Goal: Task Accomplishment & Management: Manage account settings

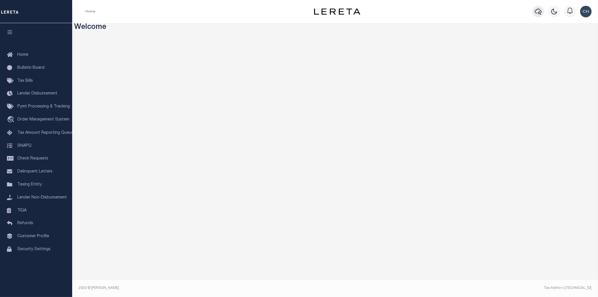
click at [536, 12] on icon "button" at bounding box center [538, 11] width 7 height 7
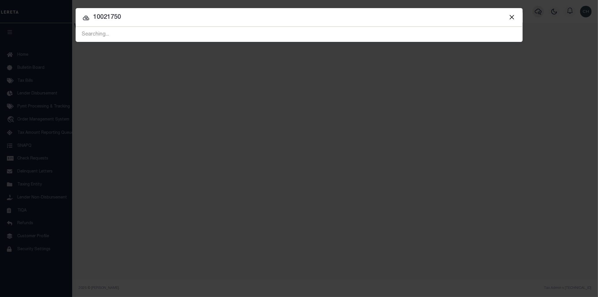
type input "10021750"
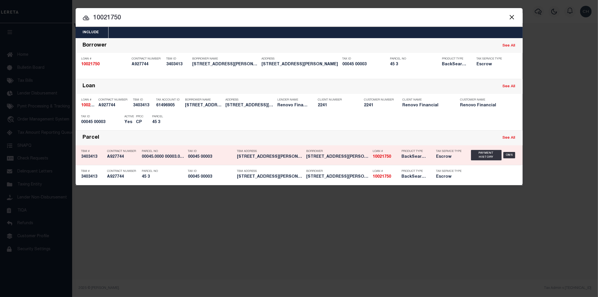
click at [408, 158] on h5 "BackSearch,Escrow" at bounding box center [415, 156] width 26 height 5
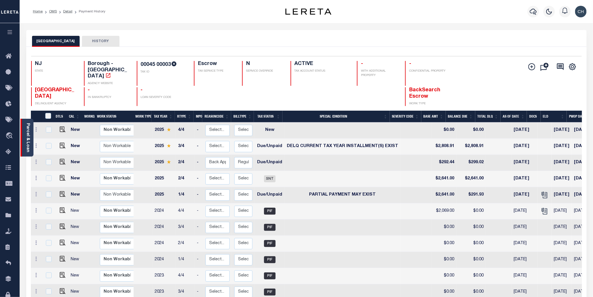
click at [28, 139] on link "Parcel & Loan" at bounding box center [28, 137] width 4 height 29
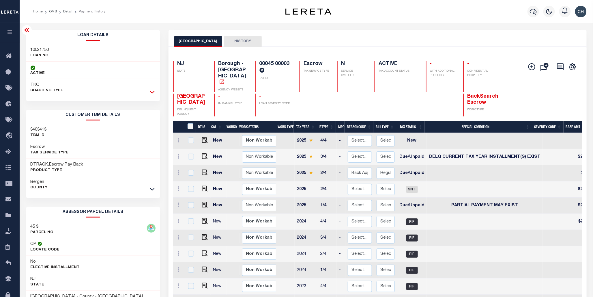
click at [154, 92] on icon at bounding box center [152, 92] width 5 height 6
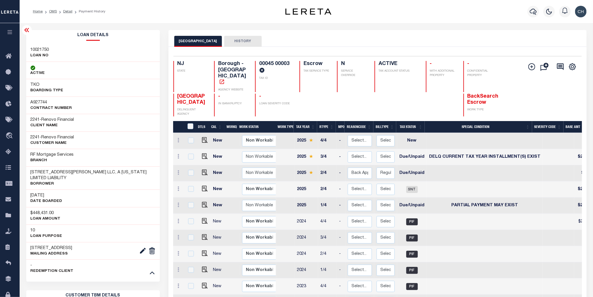
click at [24, 30] on icon at bounding box center [26, 30] width 7 height 7
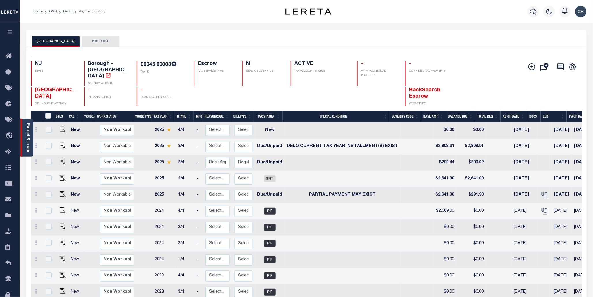
click at [26, 145] on link "Parcel & Loan" at bounding box center [28, 137] width 4 height 29
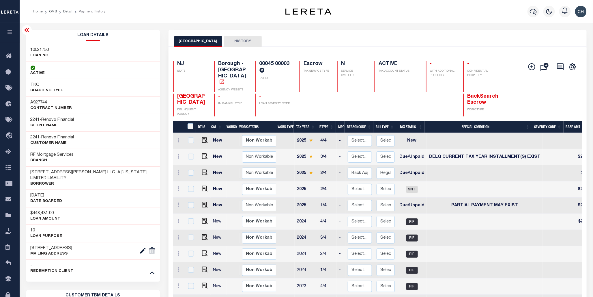
click at [25, 31] on icon at bounding box center [26, 30] width 5 height 4
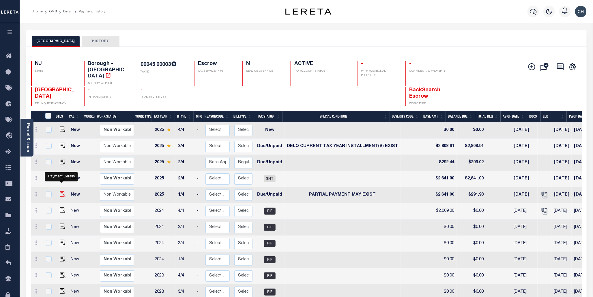
click at [61, 191] on img "" at bounding box center [63, 194] width 6 height 6
checkbox input "true"
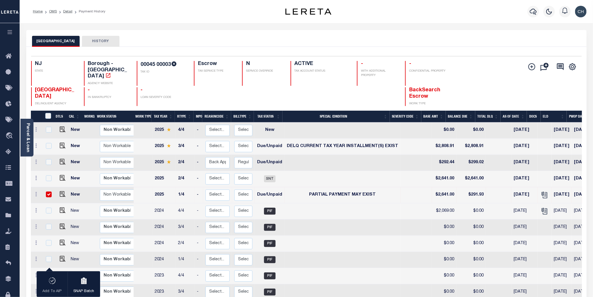
click at [48, 191] on input "checkbox" at bounding box center [49, 194] width 6 height 6
checkbox input "false"
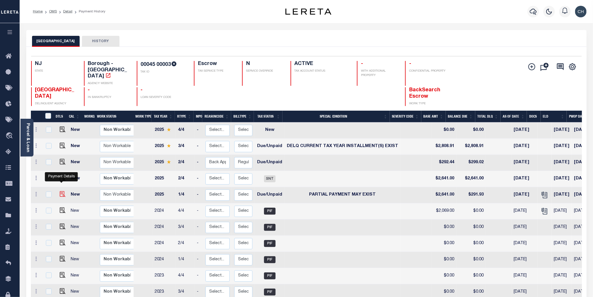
click at [60, 191] on img "" at bounding box center [63, 194] width 6 height 6
checkbox input "true"
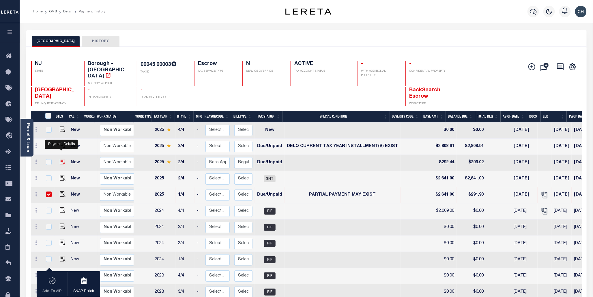
click at [62, 159] on img "" at bounding box center [63, 162] width 6 height 6
checkbox input "true"
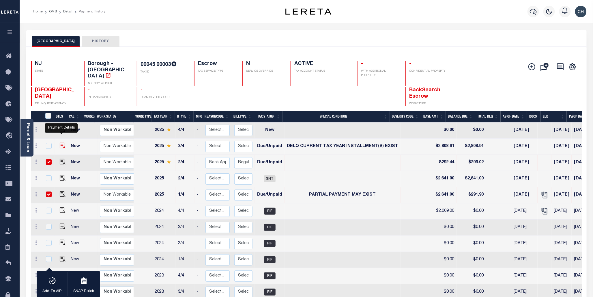
click at [61, 143] on img "" at bounding box center [63, 146] width 6 height 6
checkbox input "true"
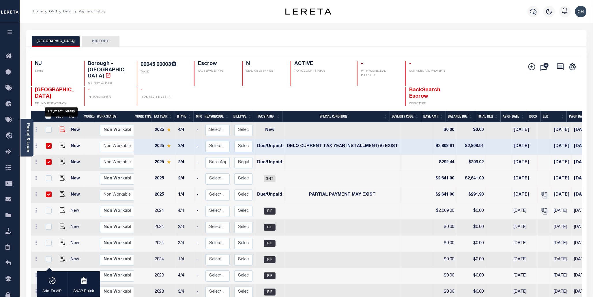
click at [62, 126] on img "" at bounding box center [63, 129] width 6 height 6
checkbox input "true"
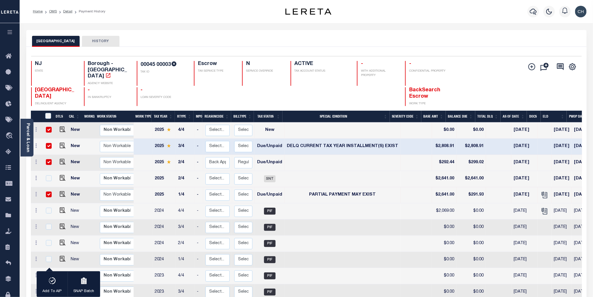
click at [46, 127] on input "checkbox" at bounding box center [49, 130] width 6 height 6
checkbox input "false"
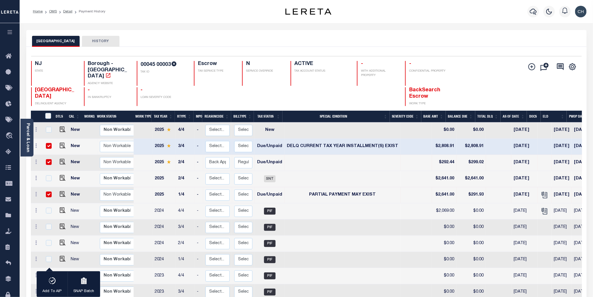
click at [49, 143] on div at bounding box center [48, 146] width 8 height 6
checkbox input "false"
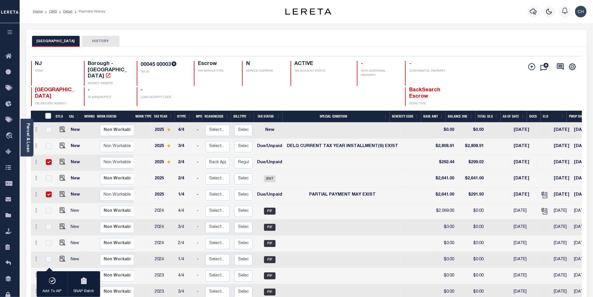
click at [49, 159] on input "checkbox" at bounding box center [49, 162] width 6 height 6
checkbox input "false"
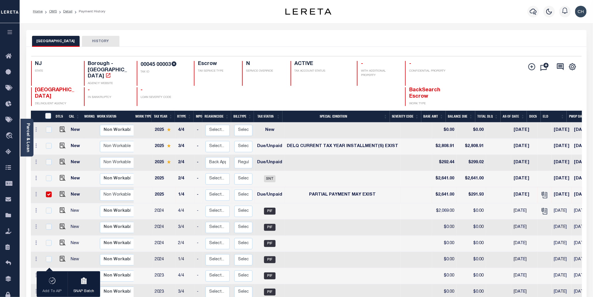
click at [50, 190] on td at bounding box center [48, 195] width 12 height 16
checkbox input "false"
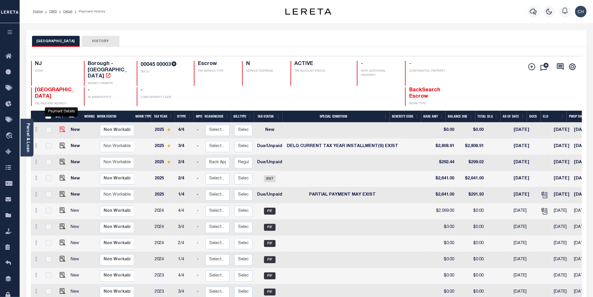
click at [61, 126] on img "" at bounding box center [63, 129] width 6 height 6
checkbox input "true"
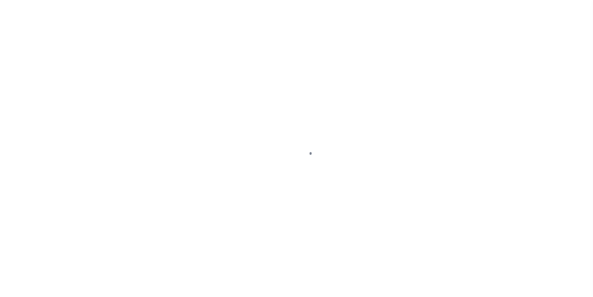
select select "DUE"
select select "15"
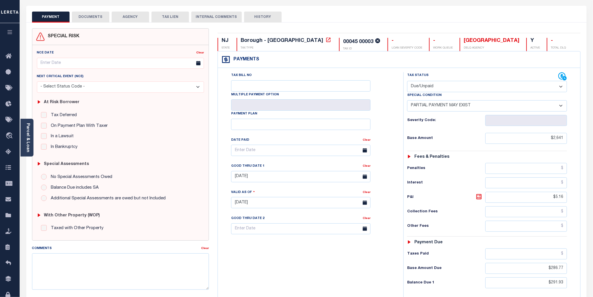
scroll to position [31, 0]
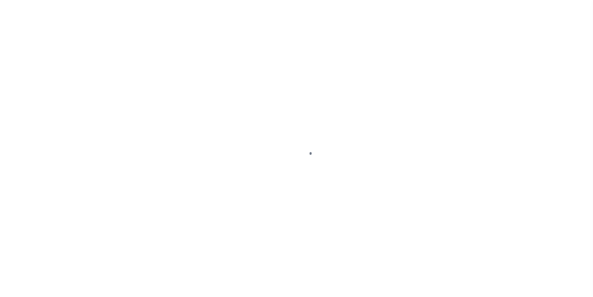
select select "DUE"
select select "15"
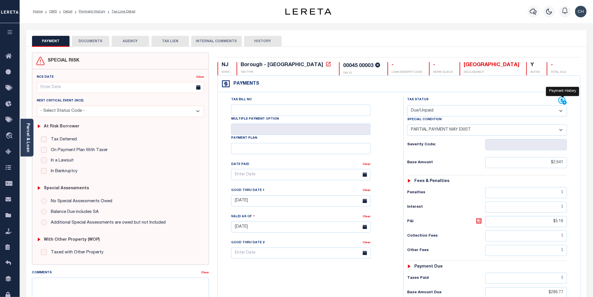
click at [563, 103] on icon at bounding box center [565, 102] width 5 height 5
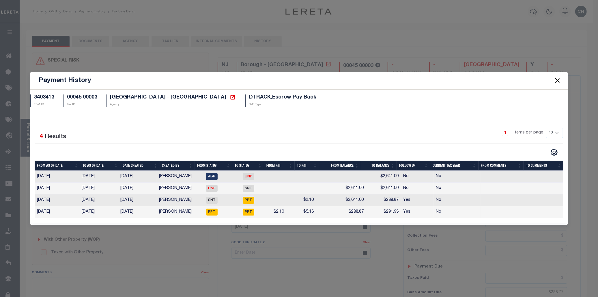
click at [559, 82] on button "Close" at bounding box center [558, 81] width 8 height 8
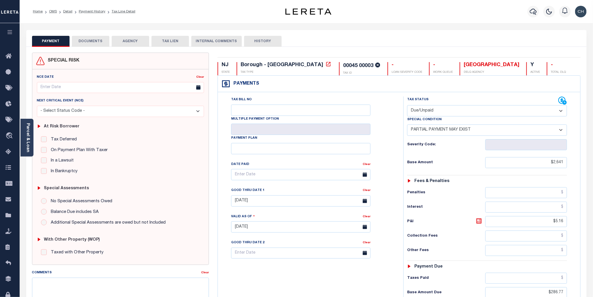
click at [46, 42] on button "PAYMENT" at bounding box center [51, 41] width 38 height 11
click at [28, 137] on link "Parcel & Loan" at bounding box center [28, 137] width 4 height 29
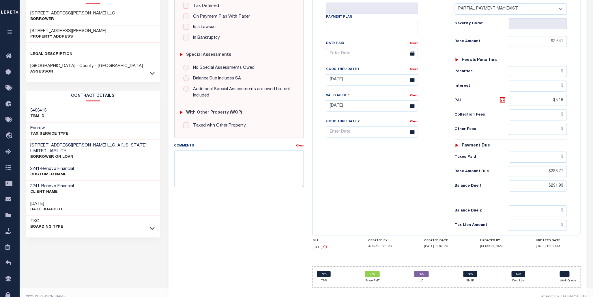
scroll to position [142, 0]
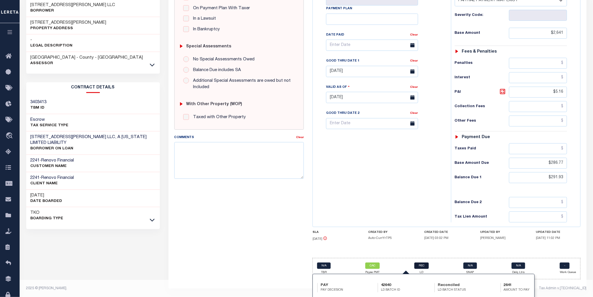
click at [421, 266] on link "REC" at bounding box center [421, 265] width 14 height 6
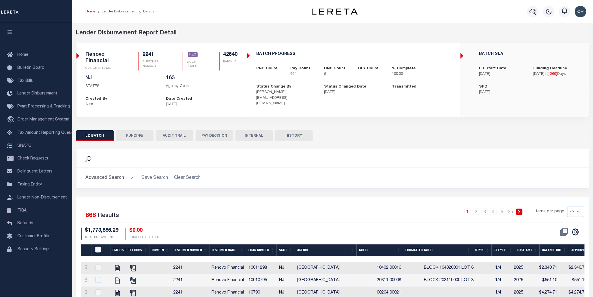
click at [134, 138] on button "FUNDING" at bounding box center [135, 135] width 38 height 11
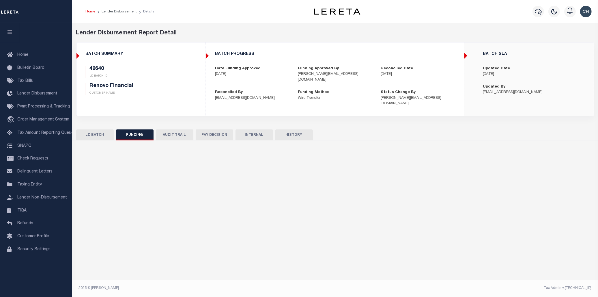
type input "$1,774,485.11"
type input "$1,770,538.98"
type input "$1,774,485.11"
type input "$0"
type input "01/14/2025"
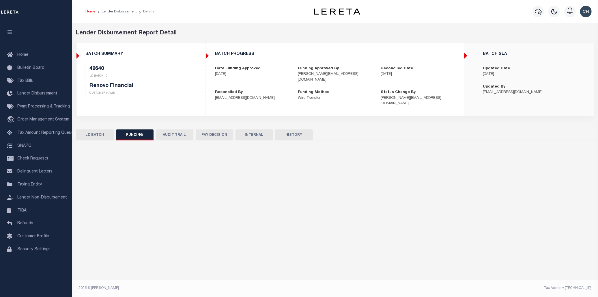
type input "20250114MMQFMP2700325801141727FT01"
type input "01/14/2025"
select select "100"
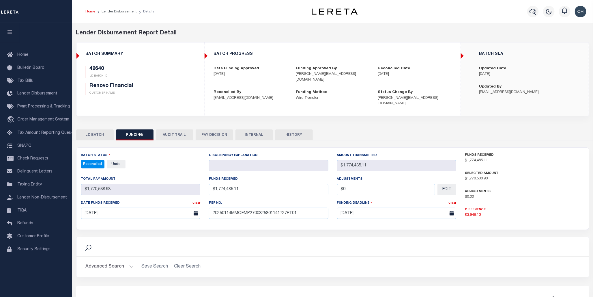
select select "100"
click at [216, 130] on button "PAY DECISION" at bounding box center [215, 134] width 38 height 11
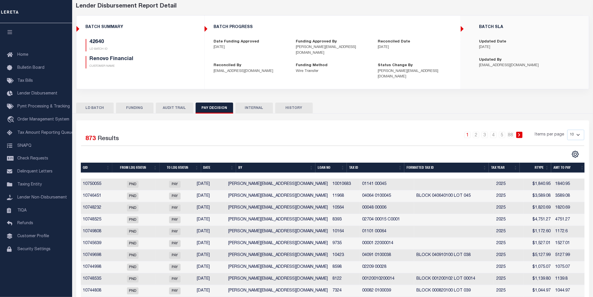
scroll to position [36, 0]
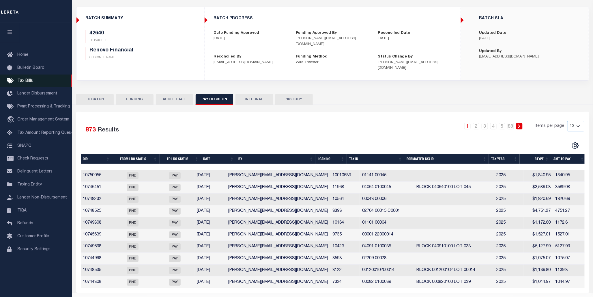
click at [27, 83] on link "Tax Bills" at bounding box center [36, 80] width 72 height 13
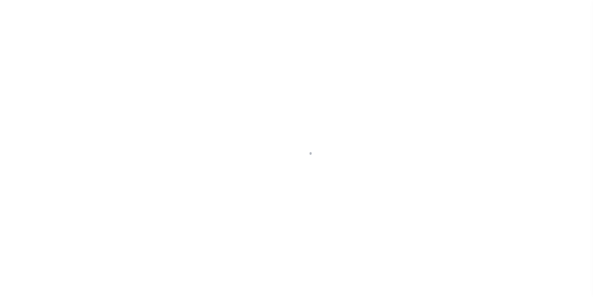
select select "DUE"
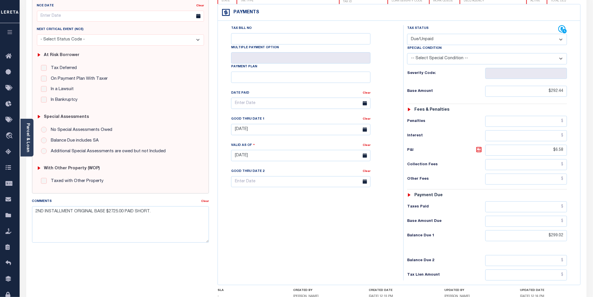
scroll to position [96, 0]
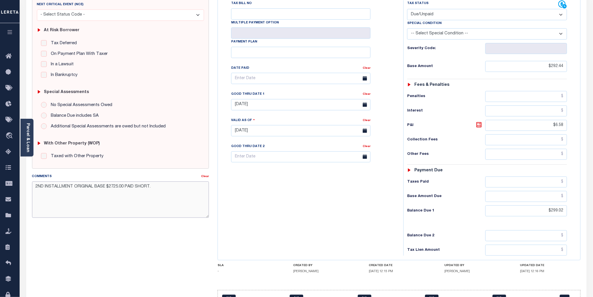
click at [36, 195] on textarea "2ND INSTALLMENT ORIGINAL BASE $2725.00 PAID SHORT." at bounding box center [120, 199] width 177 height 36
click at [154, 186] on textarea "2ND INSTALLMENT ORIGINAL BASE $2725.00 PAID SHORT." at bounding box center [120, 199] width 177 height 36
click at [64, 196] on textarea "2ND INSTALLMENT ORIGINAL BASE $2725.00 PAID SHORT." at bounding box center [120, 199] width 177 height 36
paste textarea "CAS-474377 2025/annual dlq Base $3,323.80 P/I $568.57-Lender Responsibility Tot…"
drag, startPoint x: 59, startPoint y: 193, endPoint x: 33, endPoint y: 193, distance: 26.3
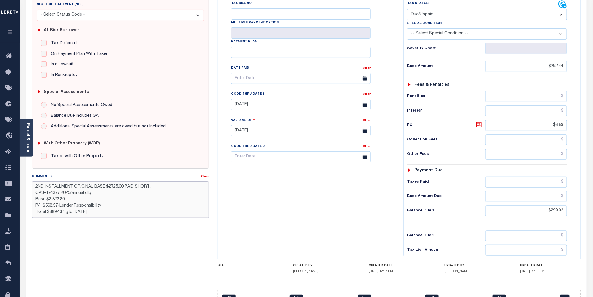
click at [33, 193] on textarea "2ND INSTALLMENT ORIGINAL BASE $2725.00 PAID SHORT. CAS-474377 2025/annual dlq B…" at bounding box center [120, 199] width 177 height 36
drag, startPoint x: 47, startPoint y: 195, endPoint x: 68, endPoint y: 195, distance: 21.1
click at [68, 195] on textarea "2ND INSTALLMENT ORIGINAL BASE $2725.00 PAID SHORT. 2025/annual dlq Base $3,323.…" at bounding box center [120, 199] width 177 height 36
drag, startPoint x: 50, startPoint y: 199, endPoint x: 71, endPoint y: 200, distance: 20.8
click at [71, 200] on textarea "2ND INSTALLMENT ORIGINAL BASE $2725.00 PAID SHORT. 2025/2nd Base $3,323.80 P/I …" at bounding box center [120, 199] width 177 height 36
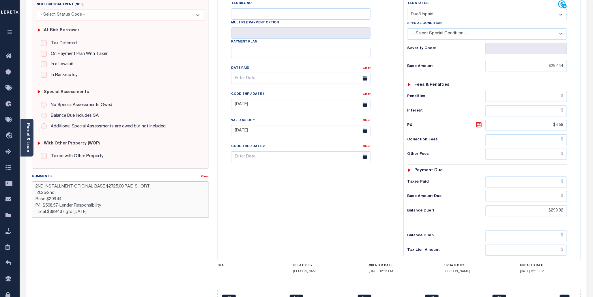
drag, startPoint x: 45, startPoint y: 207, endPoint x: 58, endPoint y: 205, distance: 13.1
click at [58, 205] on textarea "2ND INSTALLMENT ORIGINAL BASE $2725.00 PAID SHORT. 2025/2nd Base $299.44 P/I $5…" at bounding box center [120, 199] width 177 height 36
drag, startPoint x: 50, startPoint y: 213, endPoint x: 62, endPoint y: 214, distance: 12.4
click at [62, 214] on textarea "2ND INSTALLMENT ORIGINAL BASE $2725.00 PAID SHORT. 2025/2nd Base $299.44 P/I $1…" at bounding box center [120, 199] width 177 height 36
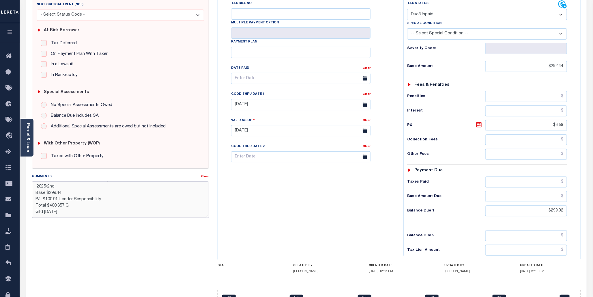
drag, startPoint x: 44, startPoint y: 215, endPoint x: 54, endPoint y: 213, distance: 10.3
click at [54, 213] on textarea "2ND INSTALLMENT ORIGINAL BASE $2725.00 PAID SHORT. 2025/2nd Base $299.44 P/I $1…" at bounding box center [120, 199] width 177 height 36
type textarea "2ND INSTALLMENT ORIGINAL BASE $2725.00 PAID SHORT. 2025/2nd Base $299.44 P/I $1…"
type input "[DATE]"
click at [270, 103] on input "08/22/2025" at bounding box center [300, 104] width 139 height 11
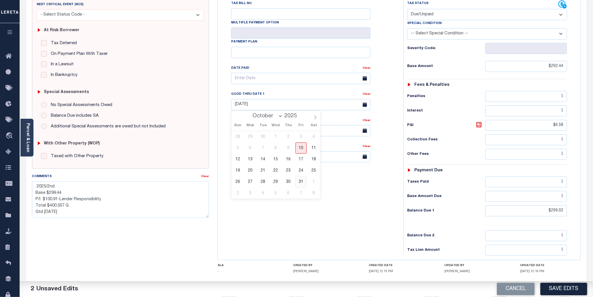
click at [302, 182] on span "31" at bounding box center [301, 181] width 11 height 11
type input "[DATE]"
click at [568, 289] on button "Save Edits" at bounding box center [564, 289] width 47 height 12
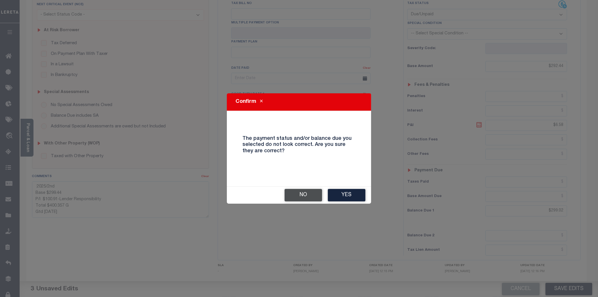
click at [313, 195] on button "No" at bounding box center [304, 195] width 38 height 12
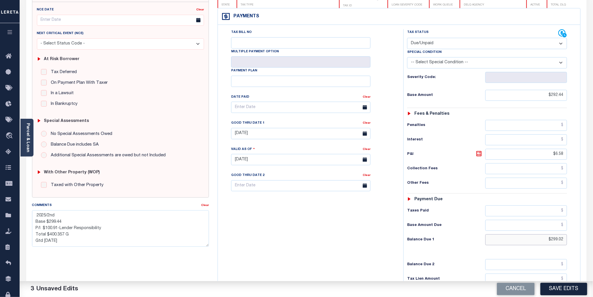
drag, startPoint x: 549, startPoint y: 239, endPoint x: 569, endPoint y: 240, distance: 20.5
click at [569, 240] on div "Tax Status Status - Select Status Code -" at bounding box center [488, 156] width 171 height 255
type input "$292.44"
drag, startPoint x: 543, startPoint y: 152, endPoint x: 566, endPoint y: 152, distance: 22.5
click at [566, 152] on input "$6.58" at bounding box center [526, 154] width 82 height 11
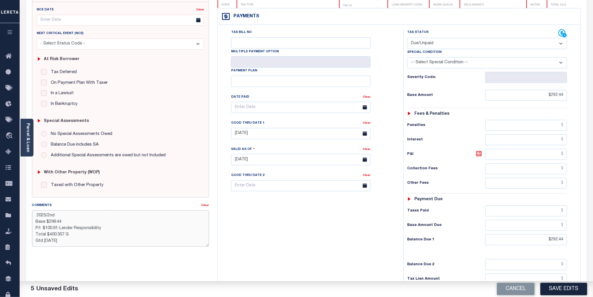
drag, startPoint x: 51, startPoint y: 221, endPoint x: 62, endPoint y: 223, distance: 11.3
click at [62, 223] on textarea "2ND INSTALLMENT ORIGINAL BASE $2725.00 PAID SHORT. 2025/2nd Base $299.44 P/I $1…" at bounding box center [120, 228] width 177 height 36
click at [51, 229] on textarea "2ND INSTALLMENT ORIGINAL BASE $2725.00 PAID SHORT. 2025/2nd Base $292.44 P/I $1…" at bounding box center [120, 228] width 177 height 36
drag, startPoint x: 61, startPoint y: 235, endPoint x: 70, endPoint y: 236, distance: 9.3
click at [70, 236] on textarea "2ND INSTALLMENT ORIGINAL BASE $2725.00 PAID SHORT. 2025/2nd Base $292.44 P/I $1…" at bounding box center [120, 228] width 177 height 36
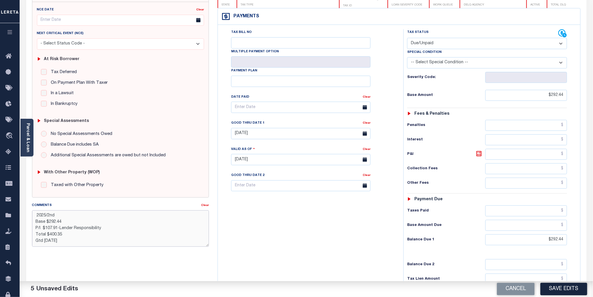
drag, startPoint x: 65, startPoint y: 229, endPoint x: 73, endPoint y: 227, distance: 8.2
click at [73, 227] on textarea "2ND INSTALLMENT ORIGINAL BASE $2725.00 PAID SHORT. 2025/2nd Base $292.44 P/I $1…" at bounding box center [120, 228] width 177 height 36
click at [133, 236] on textarea "2ND INSTALLMENT ORIGINAL BASE $2725.00 PAID SHORT. 2025/2nd Base $292.44 P/I $1…" at bounding box center [120, 228] width 177 height 36
click at [106, 234] on textarea "2ND INSTALLMENT ORIGINAL BASE $2725.00 PAID SHORT. 2025/2nd Base $292.44 P/I $1…" at bounding box center [120, 228] width 177 height 36
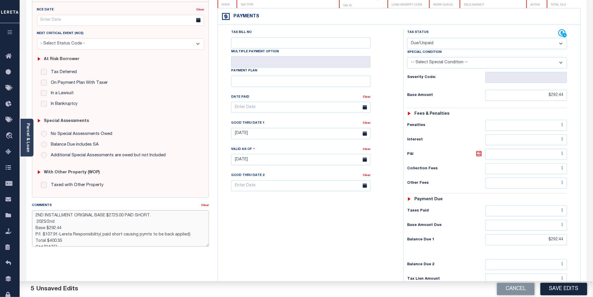
scroll to position [6, 0]
drag, startPoint x: 35, startPoint y: 216, endPoint x: 192, endPoint y: 250, distance: 161.2
click at [192, 250] on div "Comments Clear 2ND INSTALLMENT ORIGINAL BASE $2725.00 PAID SHORT. 2025/2nd Base…" at bounding box center [121, 226] width 186 height 49
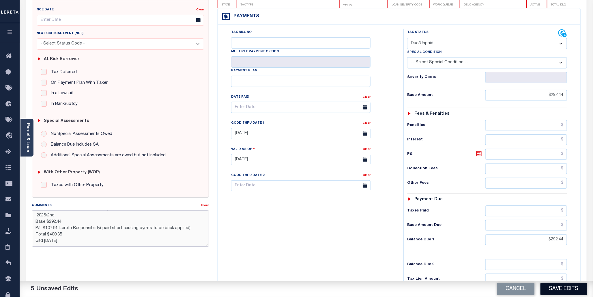
type textarea "2ND INSTALLMENT ORIGINAL BASE $2725.00 PAID SHORT. 2025/2nd Base $292.44 P/I $1…"
click at [552, 287] on button "Save Edits" at bounding box center [564, 289] width 47 height 12
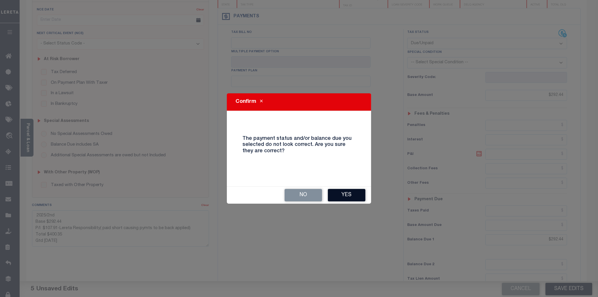
click at [357, 197] on button "Yes" at bounding box center [347, 195] width 38 height 12
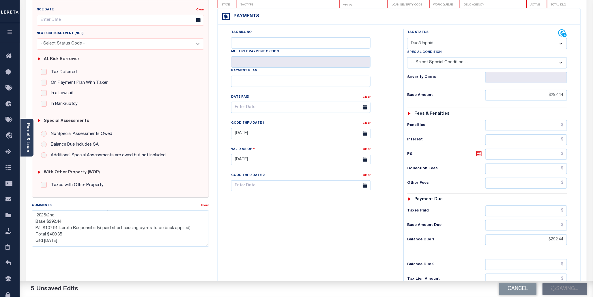
checkbox input "false"
type textarea "2ND INSTALLMENT ORIGINAL BASE $2725.00 PAID SHORT. 2025/2nd Base $292.44 P/I $1…"
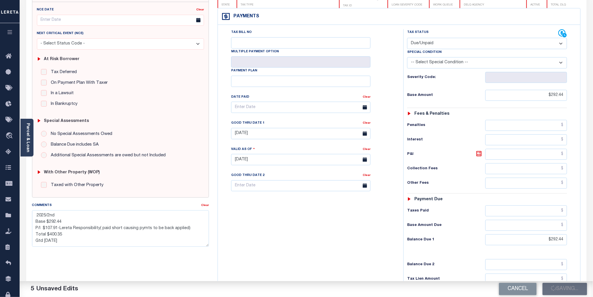
type input "$292.44"
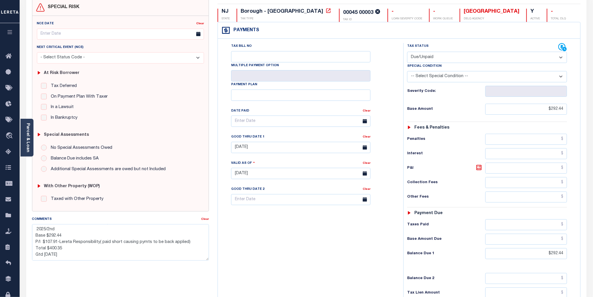
scroll to position [0, 0]
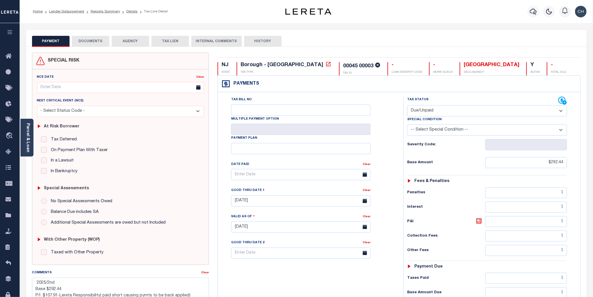
click at [96, 45] on button "DOCUMENTS" at bounding box center [91, 41] width 38 height 11
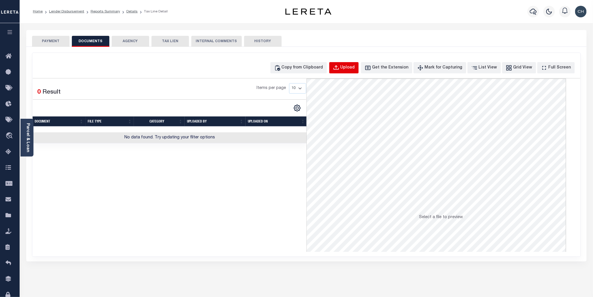
click at [355, 68] on div "Upload" at bounding box center [348, 68] width 14 height 6
select select "POP"
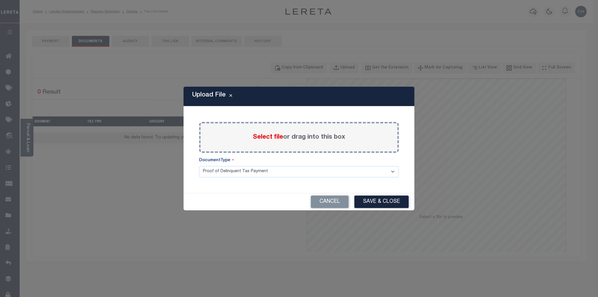
click at [272, 140] on span "Select file" at bounding box center [268, 137] width 30 height 6
click at [0, 0] on input "Select file or drag into this box" at bounding box center [0, 0] width 0 height 0
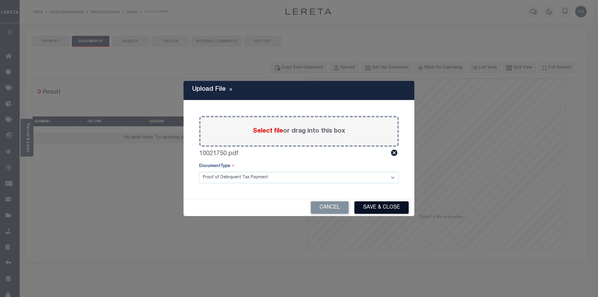
click at [386, 205] on button "Save & Close" at bounding box center [381, 207] width 54 height 12
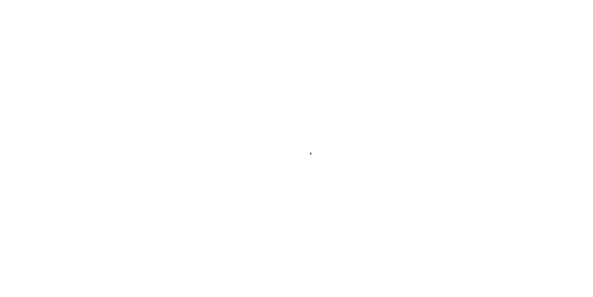
select select "DUE"
select select "17"
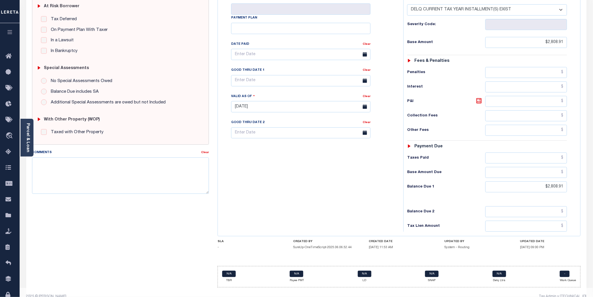
scroll to position [121, 0]
click at [51, 163] on textarea "Comments" at bounding box center [120, 175] width 177 height 36
paste textarea "2ND INSTALLMENT ORIGINAL BASE $2725.00 PAID SHORT. 2025/2nd Base $292.44 P/I $1…"
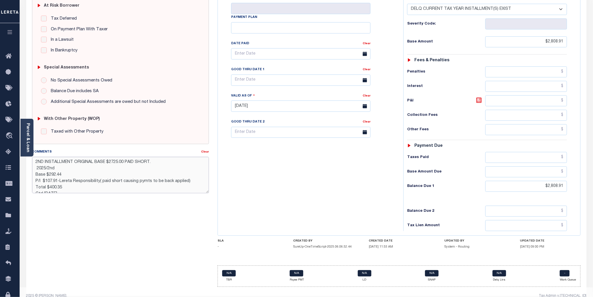
scroll to position [3, 0]
drag, startPoint x: 48, startPoint y: 166, endPoint x: 55, endPoint y: 166, distance: 7.5
click at [55, 166] on textarea "2ND INSTALLMENT ORIGINAL BASE $2725.00 PAID SHORT. 2025/2nd Base $292.44 P/I $1…" at bounding box center [120, 175] width 177 height 36
drag, startPoint x: 48, startPoint y: 173, endPoint x: 61, endPoint y: 173, distance: 13.0
click at [61, 173] on textarea "2ND INSTALLMENT ORIGINAL BASE $2725.00 PAID SHORT. 2025/3rd Base $292.44 P/I $1…" at bounding box center [120, 175] width 177 height 36
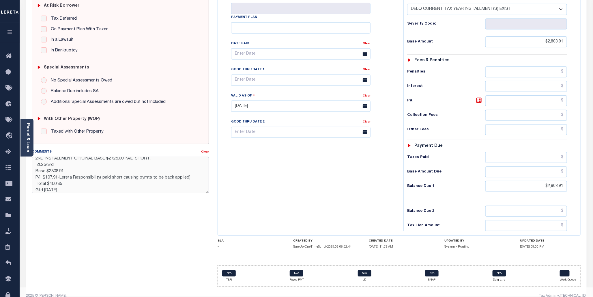
drag, startPoint x: 46, startPoint y: 179, endPoint x: 58, endPoint y: 177, distance: 11.7
click at [58, 177] on textarea "2ND INSTALLMENT ORIGINAL BASE $2725.00 PAID SHORT. 2025/3rd Base $2808.91 P/I $…" at bounding box center [120, 175] width 177 height 36
drag, startPoint x: 49, startPoint y: 185, endPoint x: 62, endPoint y: 183, distance: 13.1
click at [62, 183] on textarea "2ND INSTALLMENT ORIGINAL BASE $2725.00 PAID SHORT. 2025/3rd Base $2808.91 P/I $…" at bounding box center [120, 175] width 177 height 36
type textarea "2ND INSTALLMENT ORIGINAL BASE $2725.00 PAID SHORT. 2025/3rd Base $2808.91 P/I $…"
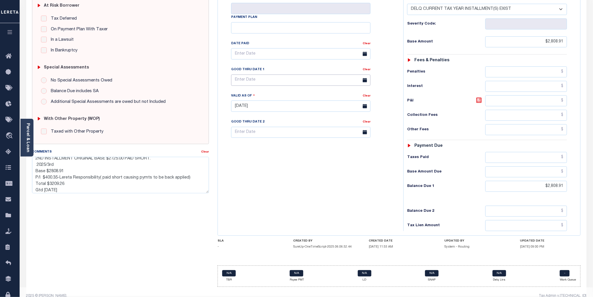
type input "[DATE]"
click at [301, 74] on input "text" at bounding box center [300, 79] width 139 height 11
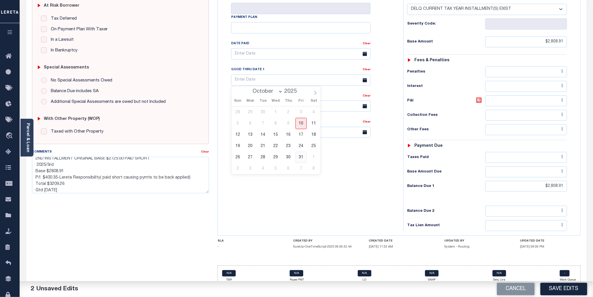
click at [300, 158] on span "31" at bounding box center [301, 157] width 11 height 11
type input "[DATE]"
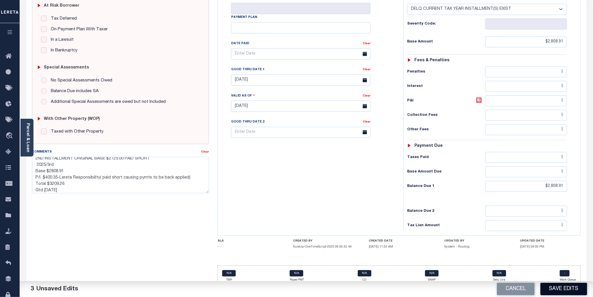
click at [565, 288] on button "Save Edits" at bounding box center [564, 289] width 47 height 12
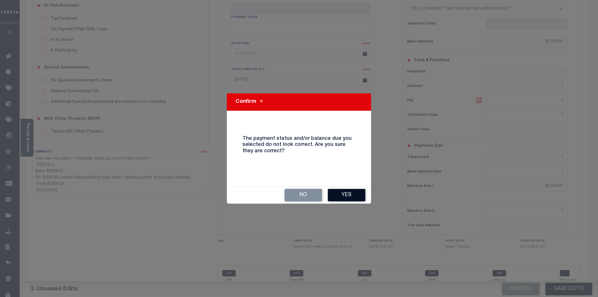
click at [347, 195] on button "Yes" at bounding box center [347, 195] width 38 height 12
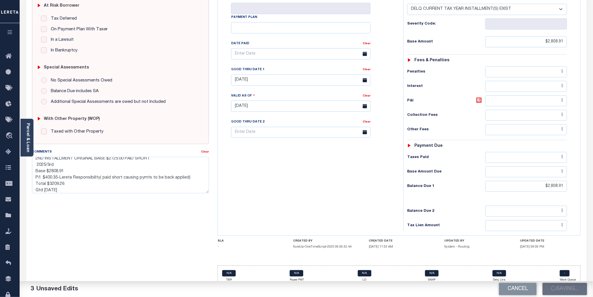
checkbox input "false"
type textarea "2ND INSTALLMENT ORIGINAL BASE $2725.00 PAID SHORT. 2025/3rd Base $2808.91 P/I $…"
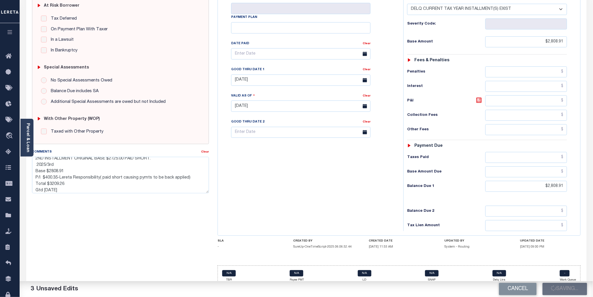
type input "$2,808.91"
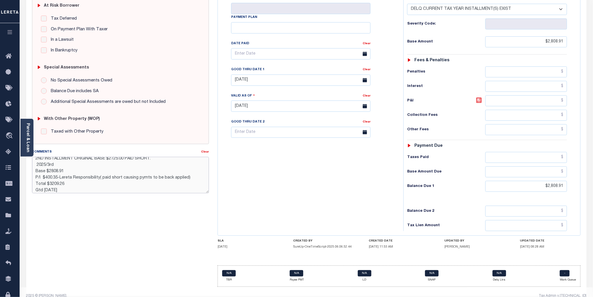
click at [51, 186] on textarea "2ND INSTALLMENT ORIGINAL BASE $2725.00 PAID SHORT. 2025/3rd Base $2808.91 P/I $…" at bounding box center [120, 175] width 177 height 36
click at [51, 171] on textarea "2ND INSTALLMENT ORIGINAL BASE $2725.00 PAID SHORT. 2025/3rd Base $2808.91 P/I $…" at bounding box center [120, 175] width 177 height 36
type textarea "2ND INSTALLMENT ORIGINAL BASE $2725.00 PAID SHORT. 2025/3rd Base $2,808.91 P/I …"
click at [325, 191] on div "Tax Bill No Multiple Payment Option Payment Plan Clear" at bounding box center [309, 103] width 180 height 255
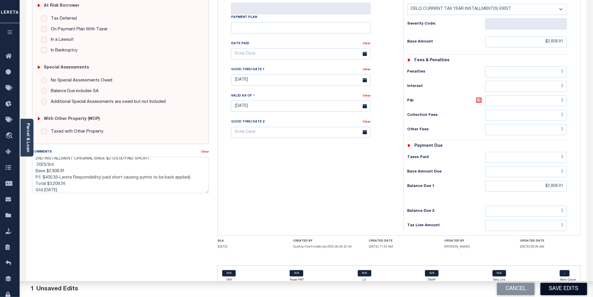
click at [569, 290] on button "Save Edits" at bounding box center [564, 289] width 47 height 12
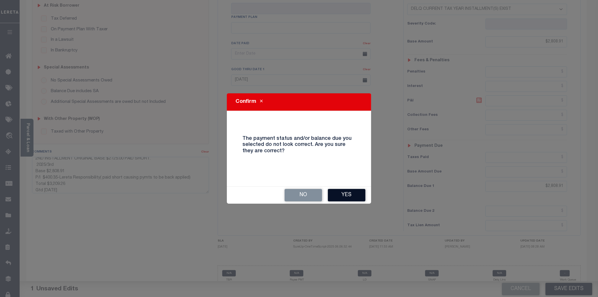
click at [349, 195] on button "Yes" at bounding box center [347, 195] width 38 height 12
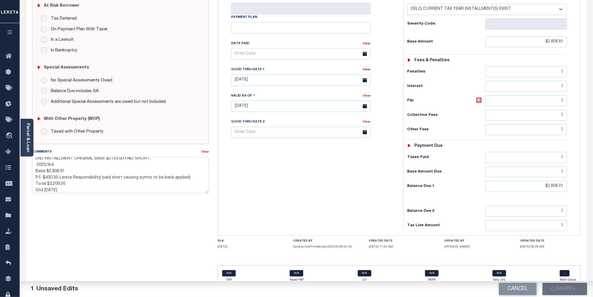
checkbox input "false"
type textarea "2ND INSTALLMENT ORIGINAL BASE $2725.00 PAID SHORT. 2025/3rd Base $2,808.91 P/I …"
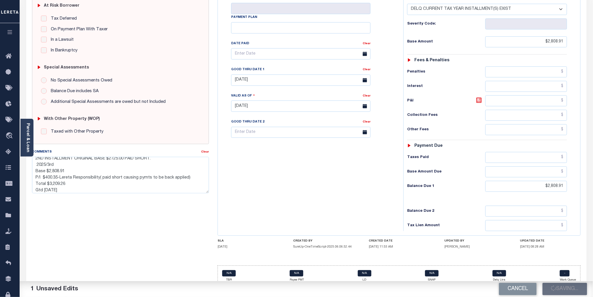
type input "$2,808.91"
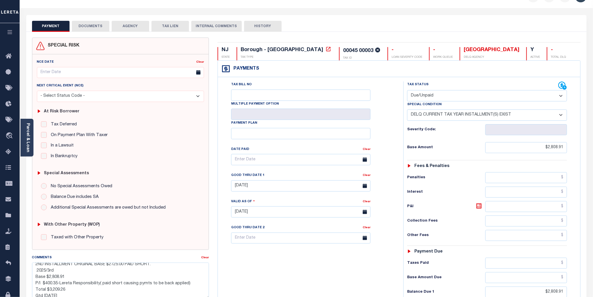
scroll to position [0, 0]
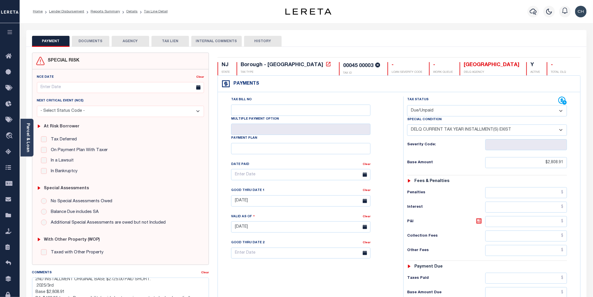
click at [98, 41] on button "DOCUMENTS" at bounding box center [91, 41] width 38 height 11
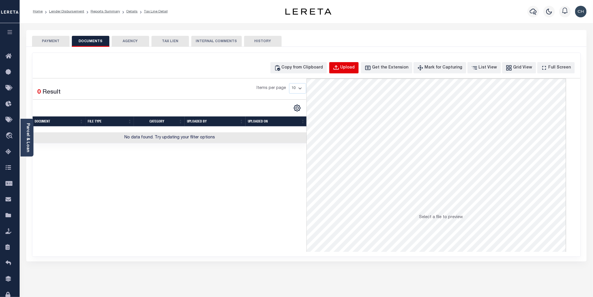
click at [355, 68] on div "Upload" at bounding box center [348, 68] width 14 height 6
select select "POP"
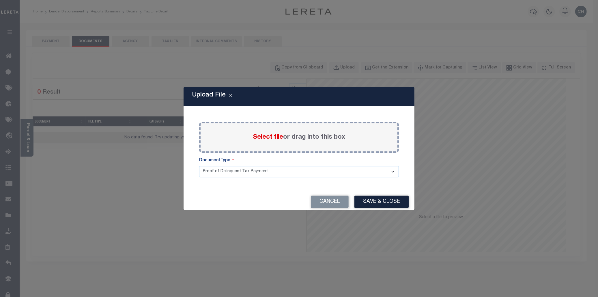
click at [267, 137] on span "Select file" at bounding box center [268, 137] width 30 height 6
click at [0, 0] on input "Select file or drag into this box" at bounding box center [0, 0] width 0 height 0
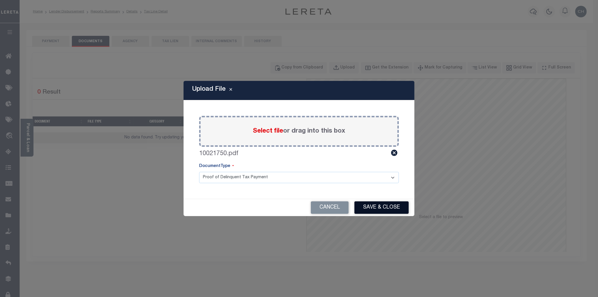
click at [380, 209] on button "Save & Close" at bounding box center [381, 207] width 54 height 12
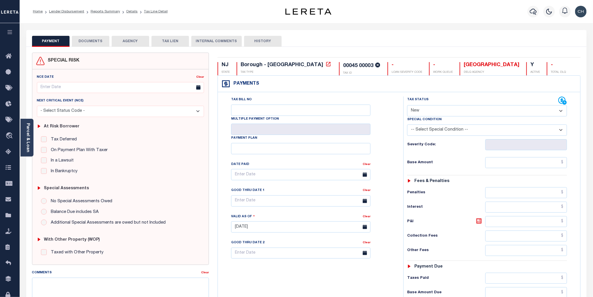
click at [559, 109] on select "- Select Status Code - Open Due/Unpaid Paid Incomplete No Tax Due Internal Refu…" at bounding box center [487, 110] width 160 height 11
select select "DUE"
click at [407, 105] on select "- Select Status Code - Open Due/Unpaid Paid Incomplete No Tax Due Internal Refu…" at bounding box center [487, 110] width 160 height 11
type input "[DATE]"
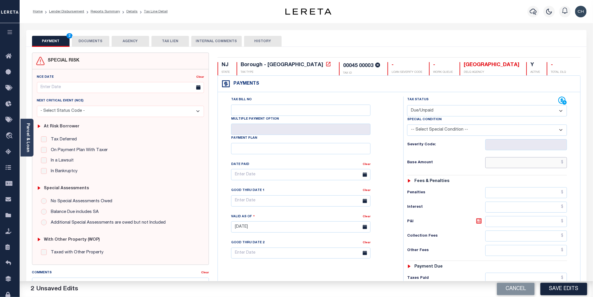
click at [530, 165] on input "text" at bounding box center [526, 162] width 82 height 11
type input "$2,808.00"
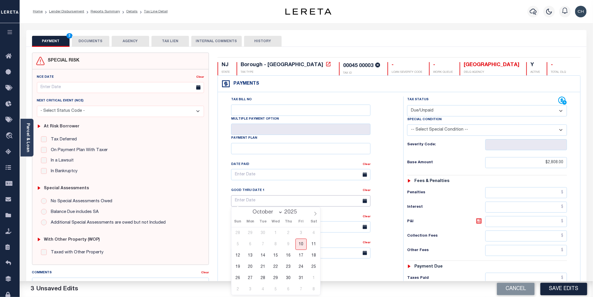
click at [268, 198] on input "text" at bounding box center [300, 200] width 139 height 11
click at [300, 281] on span "31" at bounding box center [301, 277] width 11 height 11
type input "[DATE]"
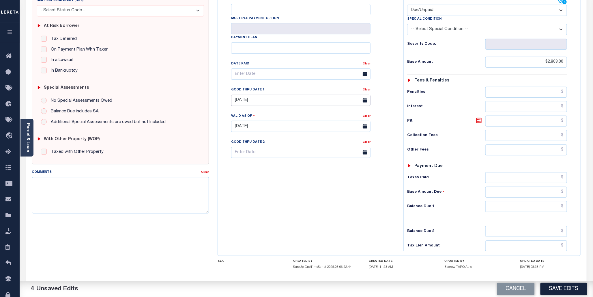
scroll to position [123, 0]
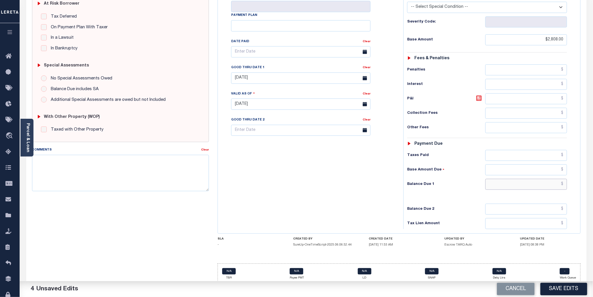
click at [533, 183] on input "text" at bounding box center [526, 184] width 82 height 11
drag, startPoint x: 531, startPoint y: 183, endPoint x: 553, endPoint y: 169, distance: 25.7
click at [531, 183] on input "text" at bounding box center [526, 184] width 82 height 11
type input "$2,808.00"
click at [44, 161] on textarea "Comments" at bounding box center [120, 173] width 177 height 36
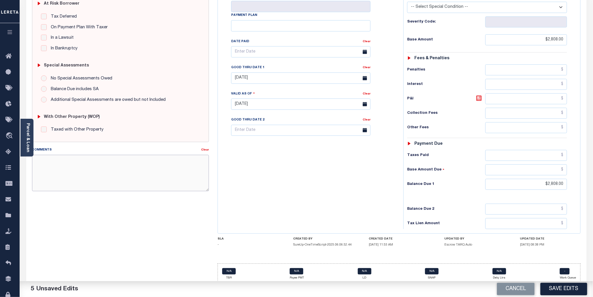
paste textarea "2ND INSTALLMENT ORIGINAL BASE $2725.00 PAID SHORT. 2025/2nd Base $292.44 P/I $1…"
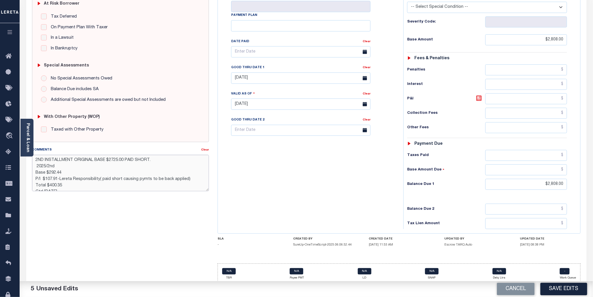
scroll to position [3, 0]
drag, startPoint x: 48, startPoint y: 183, endPoint x: 61, endPoint y: 182, distance: 13.3
click at [61, 182] on textarea "2ND INSTALLMENT ORIGINAL BASE $2725.00 PAID SHORT. 2025/2nd Base $292.44 P/I $1…" at bounding box center [120, 173] width 177 height 36
drag, startPoint x: 35, startPoint y: 175, endPoint x: 188, endPoint y: 174, distance: 153.6
click at [188, 174] on textarea "2ND INSTALLMENT ORIGINAL BASE $2725.00 PAID SHORT. 2025/2nd Base $292.44 P/I $1…" at bounding box center [120, 173] width 177 height 36
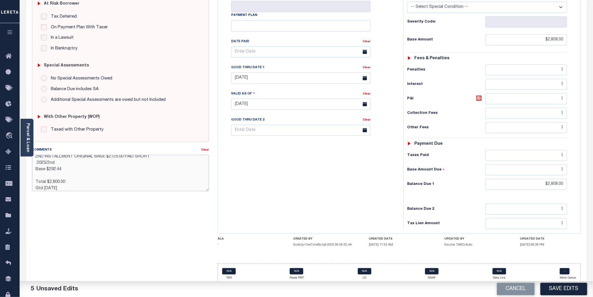
drag, startPoint x: 48, startPoint y: 163, endPoint x: 56, endPoint y: 163, distance: 7.8
click at [56, 163] on textarea "2ND INSTALLMENT ORIGINAL BASE $2725.00 PAID SHORT. 2025/2nd Base $292.44 Total …" at bounding box center [120, 173] width 177 height 36
drag, startPoint x: 48, startPoint y: 170, endPoint x: 64, endPoint y: 169, distance: 16.2
click at [64, 171] on textarea "2ND INSTALLMENT ORIGINAL BASE $2725.00 PAID SHORT. 2025/4th Base $292.44 Total …" at bounding box center [120, 173] width 177 height 36
drag, startPoint x: 39, startPoint y: 176, endPoint x: 58, endPoint y: 177, distance: 18.8
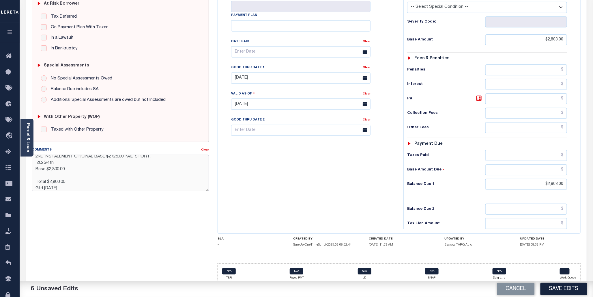
click at [39, 176] on textarea "2ND INSTALLMENT ORIGINAL BASE $2725.00 PAID SHORT. 2025/4th Base $2,800.00 Tota…" at bounding box center [120, 173] width 177 height 36
drag, startPoint x: 35, startPoint y: 159, endPoint x: 154, endPoint y: 165, distance: 119.3
click at [154, 165] on textarea "2ND INSTALLMENT ORIGINAL BASE $2725.00 PAID SHORT. 2025/4th Base $2,800.00 Tota…" at bounding box center [120, 173] width 177 height 36
click at [155, 164] on textarea "2ND INSTALLMENT ORIGINAL BASE $2725.00 PAID SHORT. 2025/4th Base $2,800.00 Tota…" at bounding box center [120, 173] width 177 height 36
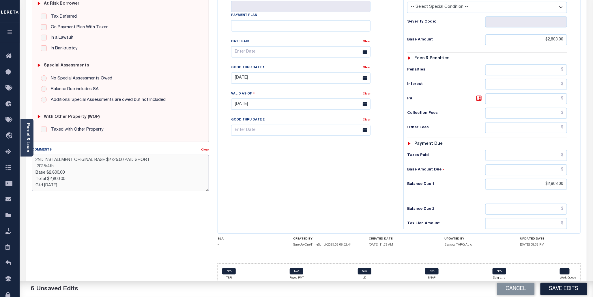
drag, startPoint x: 36, startPoint y: 160, endPoint x: 154, endPoint y: 158, distance: 118.6
click at [154, 158] on textarea "2ND INSTALLMENT ORIGINAL BASE $2725.00 PAID SHORT. 2025/4th Base $2,800.00 Tota…" at bounding box center [120, 173] width 177 height 36
type textarea "2025/4th Base $2,800.00 Total $2,800.00 Gtd 10/31/2025"
click at [567, 291] on button "Save Edits" at bounding box center [564, 289] width 47 height 12
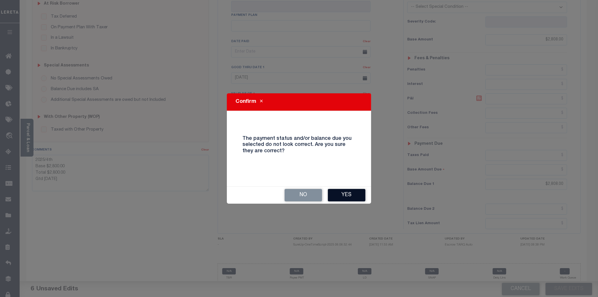
click at [354, 195] on button "Yes" at bounding box center [347, 195] width 38 height 12
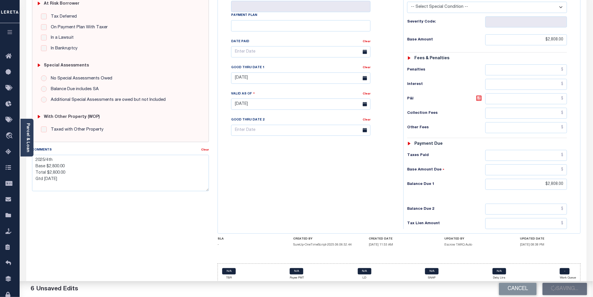
checkbox input "false"
type textarea "2025/4th Base $2,800.00 Total $2,800.00 Gtd 10/31/2025"
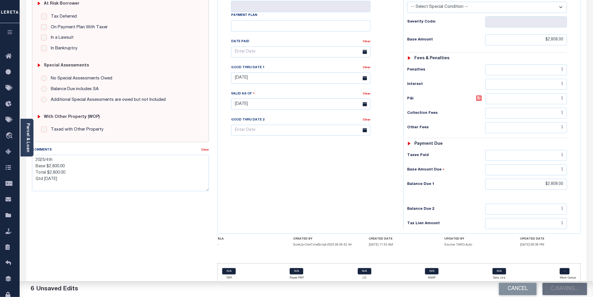
type input "$2,808"
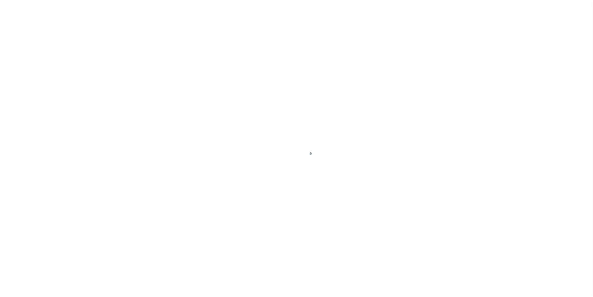
select select "DUE"
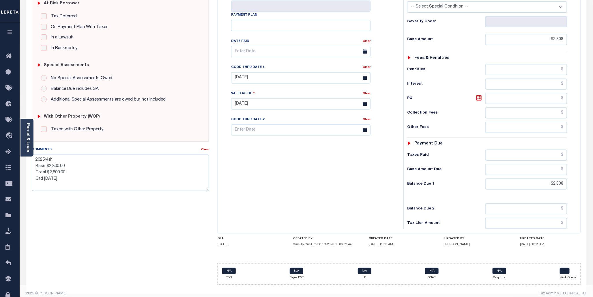
scroll to position [128, 0]
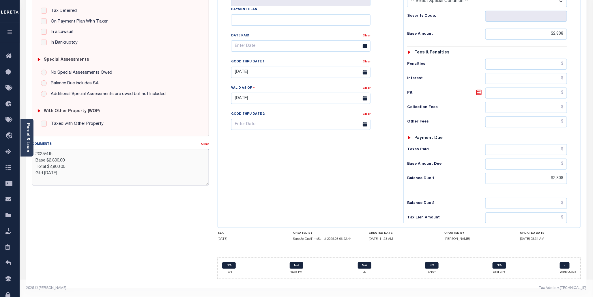
click at [184, 175] on textarea "2025/4th Base $2,800.00 Total $2,800.00 Gtd [DATE]" at bounding box center [120, 167] width 177 height 36
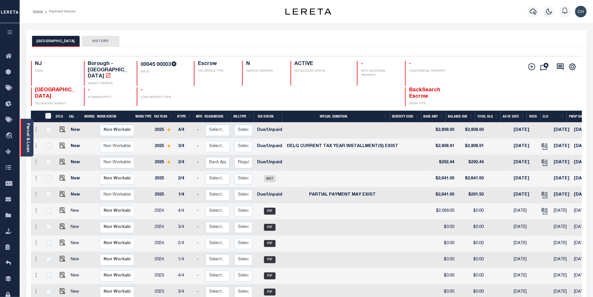
click at [25, 145] on div "Parcel & Loan" at bounding box center [26, 138] width 13 height 38
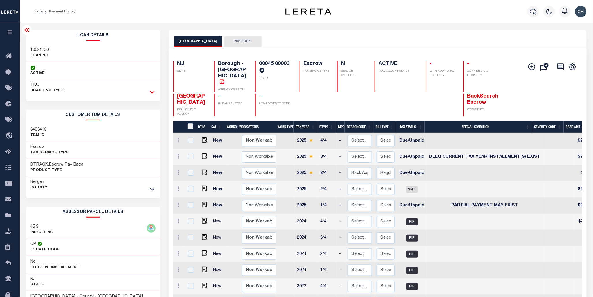
click at [153, 90] on icon at bounding box center [152, 92] width 5 height 6
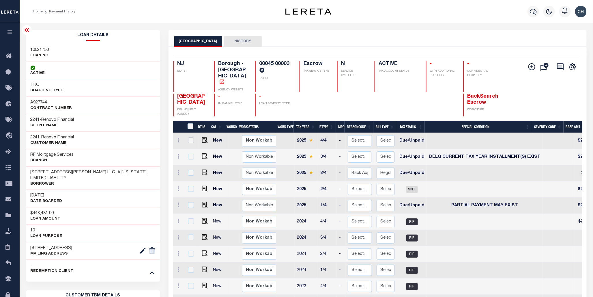
click at [189, 137] on input "checkbox" at bounding box center [191, 140] width 6 height 6
checkbox input "true"
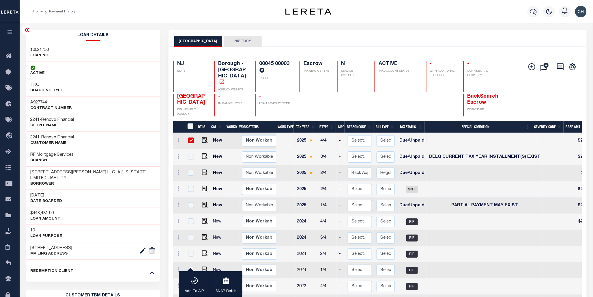
checkbox input "true"
click at [190, 154] on input "checkbox" at bounding box center [191, 157] width 6 height 6
checkbox input "true"
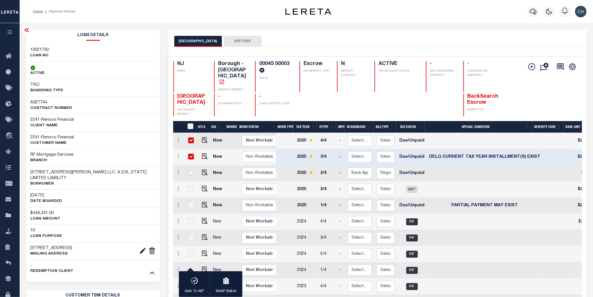
click at [191, 170] on input "checkbox" at bounding box center [191, 173] width 6 height 6
checkbox input "true"
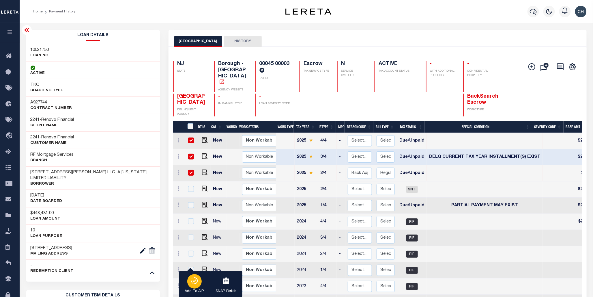
click at [196, 281] on icon "button" at bounding box center [194, 280] width 8 height 7
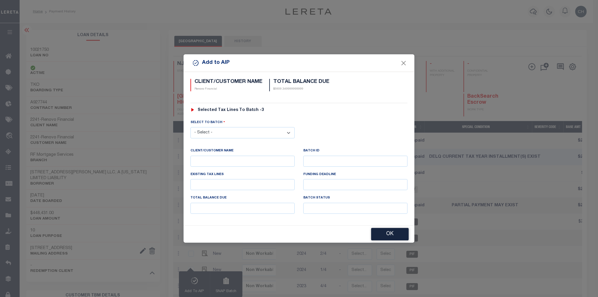
click at [289, 134] on select "- Select - 42380 42965 43235 43299 43683 44436 44450 44938 45028 45180 45253 45…" at bounding box center [242, 132] width 104 height 11
select select "46693"
click at [190, 127] on select "- Select - 42380 42965 43235 43299 43683 44436 44450 44938 45028 45180 45253 45…" at bounding box center [242, 132] width 104 height 11
click at [387, 235] on button "OK" at bounding box center [390, 234] width 38 height 12
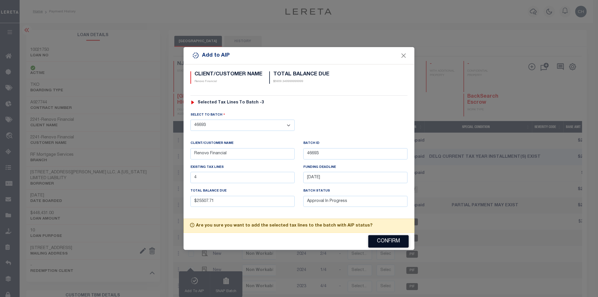
click at [380, 242] on button "Confirm" at bounding box center [388, 241] width 40 height 12
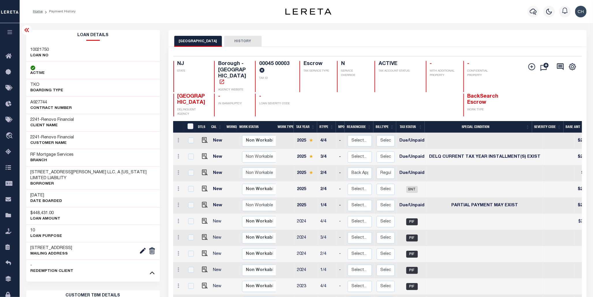
click at [27, 35] on div at bounding box center [27, 30] width 10 height 10
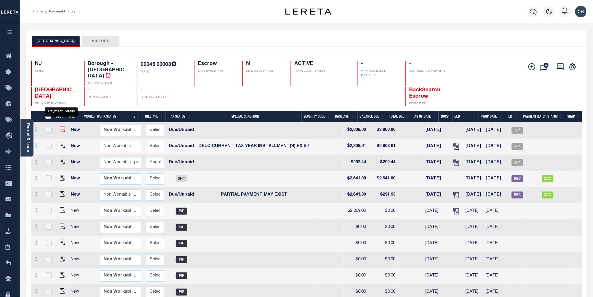
click at [61, 126] on img at bounding box center [63, 129] width 6 height 6
checkbox input "true"
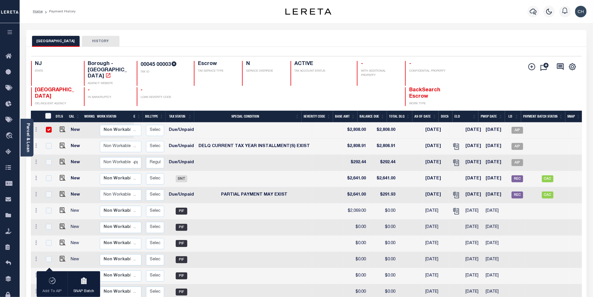
click at [46, 127] on input "checkbox" at bounding box center [49, 130] width 6 height 6
checkbox input "false"
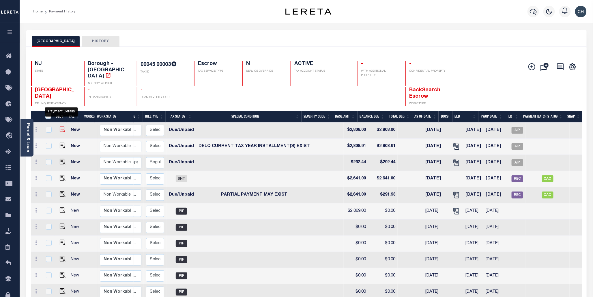
click at [63, 126] on img at bounding box center [63, 129] width 6 height 6
checkbox input "true"
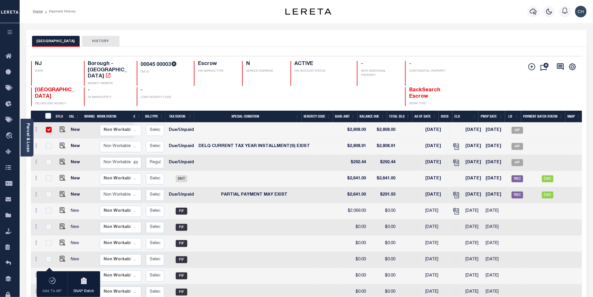
click at [47, 127] on input "checkbox" at bounding box center [49, 130] width 6 height 6
checkbox input "false"
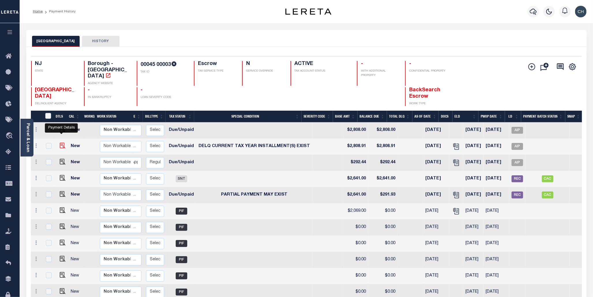
click at [62, 143] on img at bounding box center [63, 146] width 6 height 6
checkbox input "true"
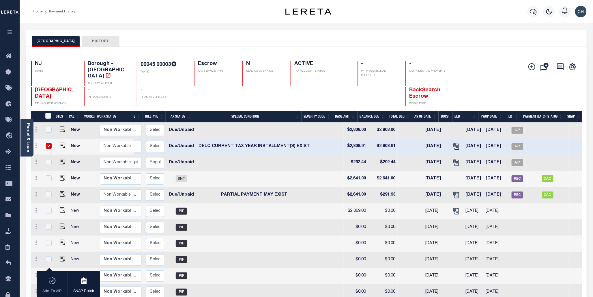
click at [47, 143] on input "checkbox" at bounding box center [49, 146] width 6 height 6
checkbox input "false"
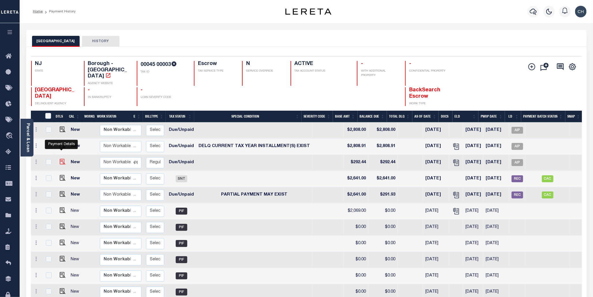
click at [62, 159] on img at bounding box center [63, 162] width 6 height 6
checkbox input "true"
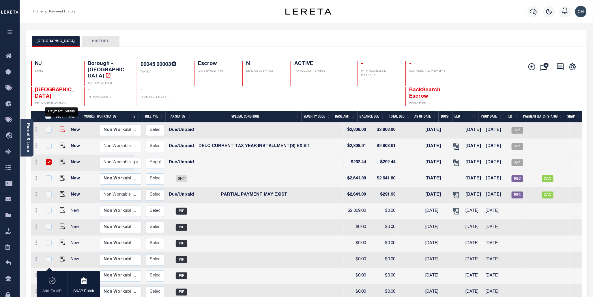
click at [62, 126] on img at bounding box center [63, 129] width 6 height 6
checkbox input "true"
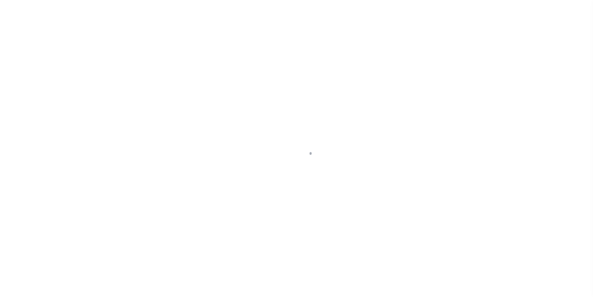
select select "DUE"
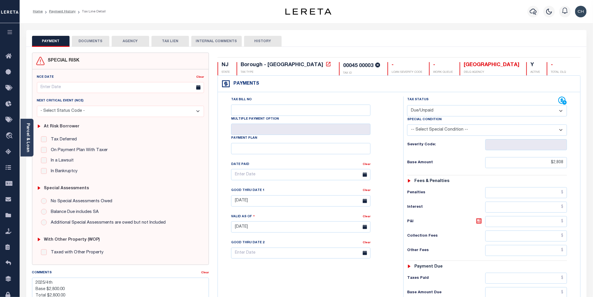
click at [86, 43] on button "DOCUMENTS" at bounding box center [91, 41] width 38 height 11
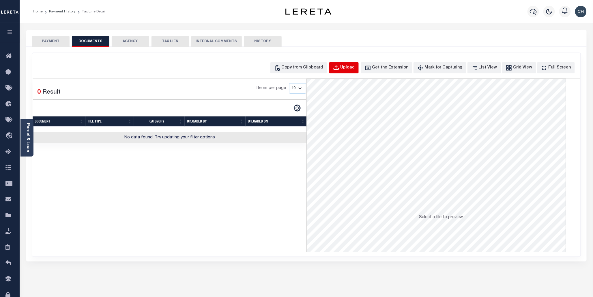
click at [355, 69] on div "Upload" at bounding box center [348, 68] width 14 height 6
select select "POP"
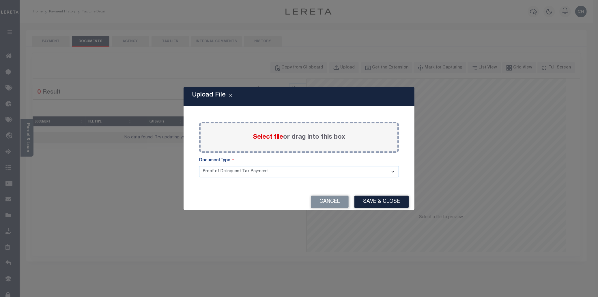
click at [270, 138] on span "Select file" at bounding box center [268, 137] width 30 height 6
click at [0, 0] on input "Select file or drag into this box" at bounding box center [0, 0] width 0 height 0
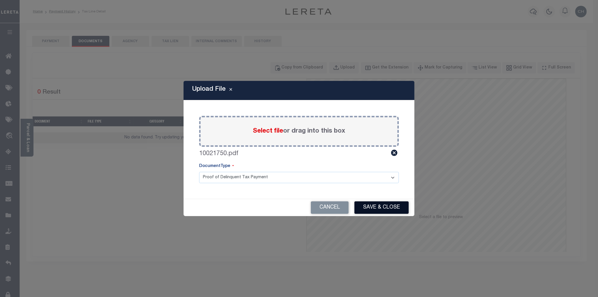
click at [388, 209] on button "Save & Close" at bounding box center [381, 207] width 54 height 12
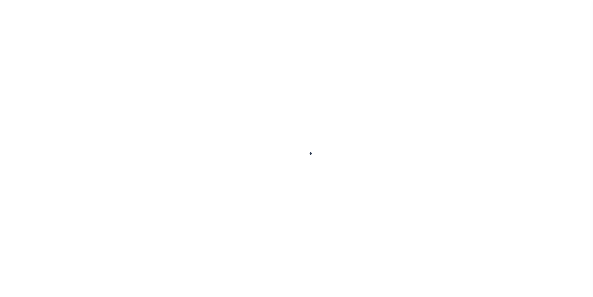
select select "DUE"
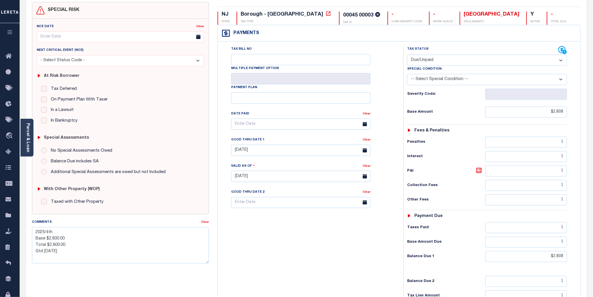
scroll to position [64, 0]
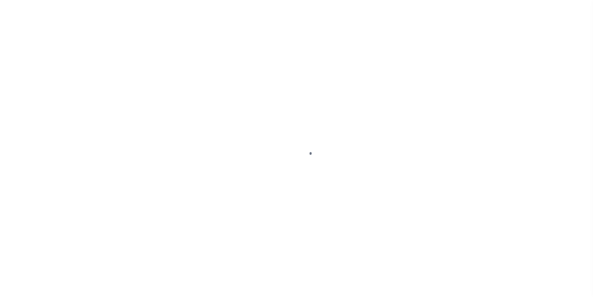
select select "DUE"
select select "17"
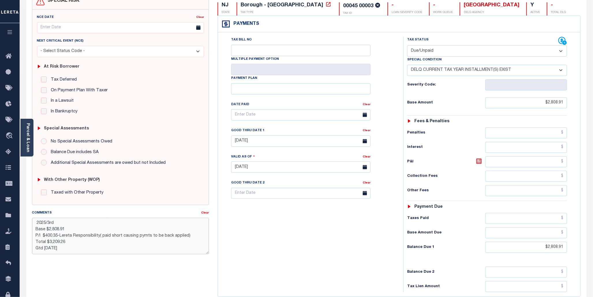
scroll to position [61, 0]
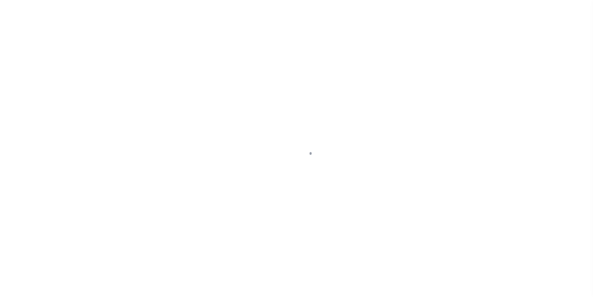
select select "DUE"
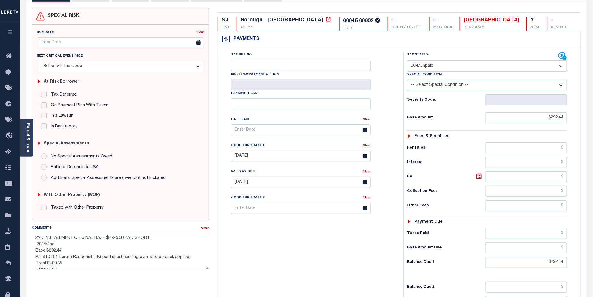
scroll to position [53, 0]
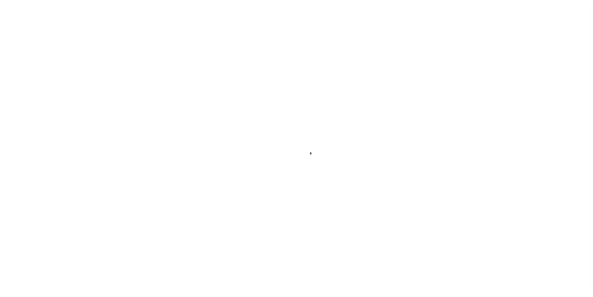
select select "DUE"
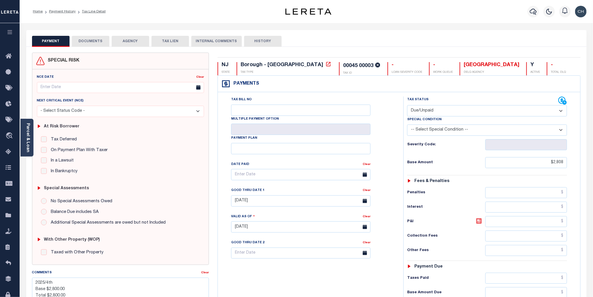
click at [95, 40] on button "DOCUMENTS" at bounding box center [91, 41] width 38 height 11
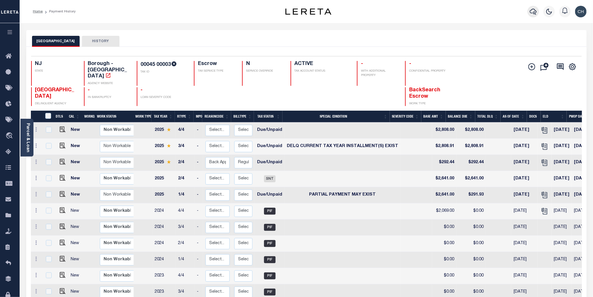
click at [532, 10] on icon "button" at bounding box center [533, 11] width 7 height 7
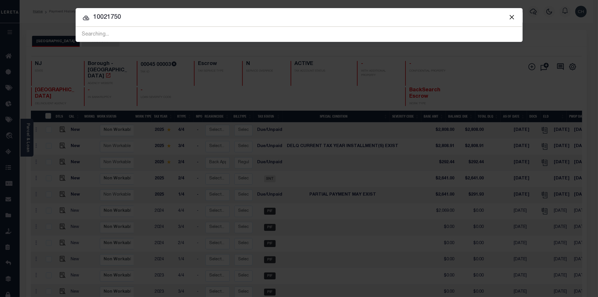
type input "10021750"
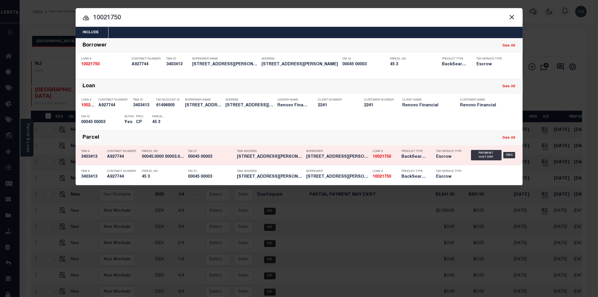
click at [383, 162] on div "Loan # 10021750" at bounding box center [386, 155] width 26 height 17
